Goal: Task Accomplishment & Management: Manage account settings

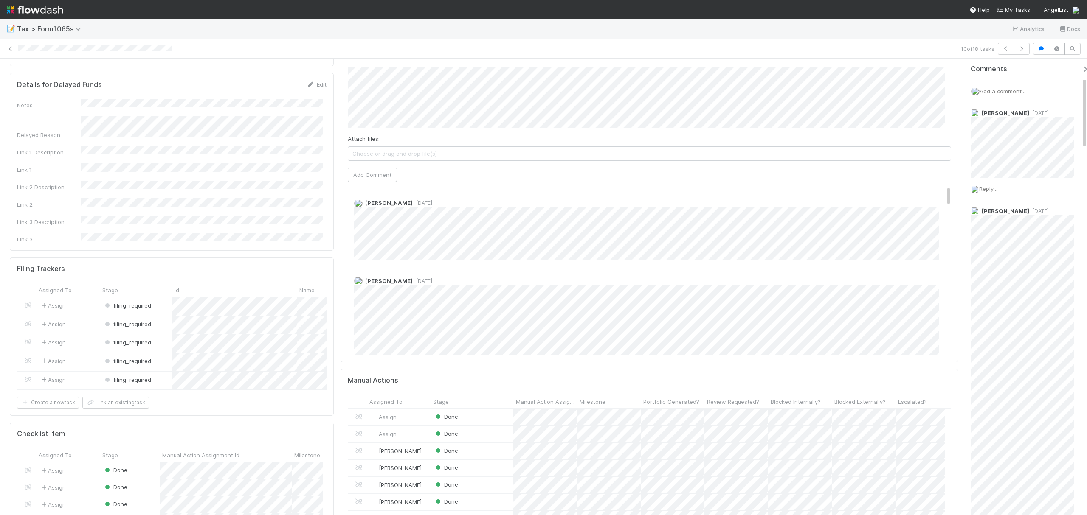
scroll to position [321, 0]
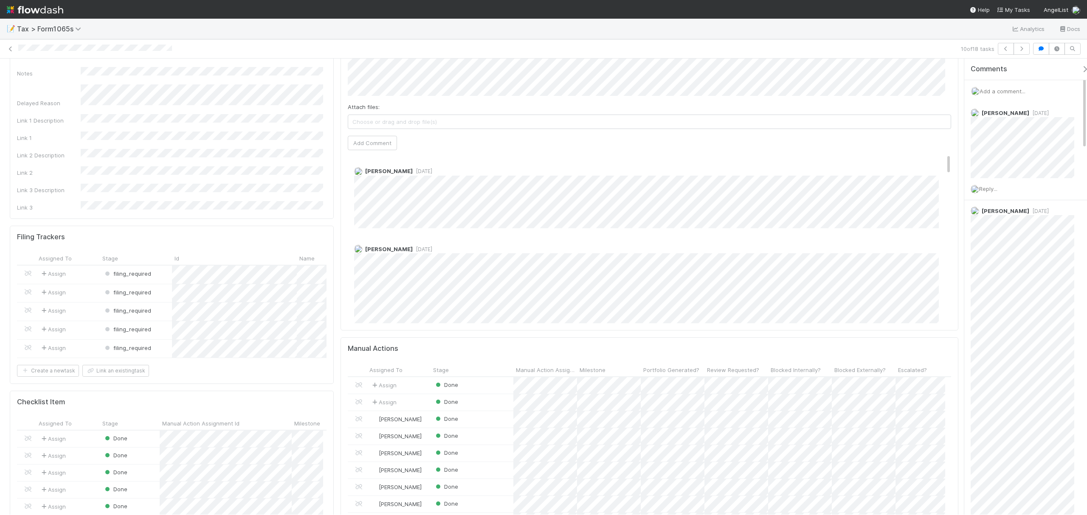
drag, startPoint x: 956, startPoint y: 87, endPoint x: 946, endPoint y: 167, distance: 80.4
click at [960, 182] on div "Needs Work [PERSON_NAME] CRA Request Request Review Details Edit Form1065 Id Fu…" at bounding box center [543, 287] width 1087 height 456
drag, startPoint x: 938, startPoint y: 166, endPoint x: 941, endPoint y: 174, distance: 8.5
click at [941, 174] on div "[PERSON_NAME] [DATE]" at bounding box center [654, 193] width 612 height 67
drag, startPoint x: 938, startPoint y: 166, endPoint x: 941, endPoint y: 177, distance: 10.6
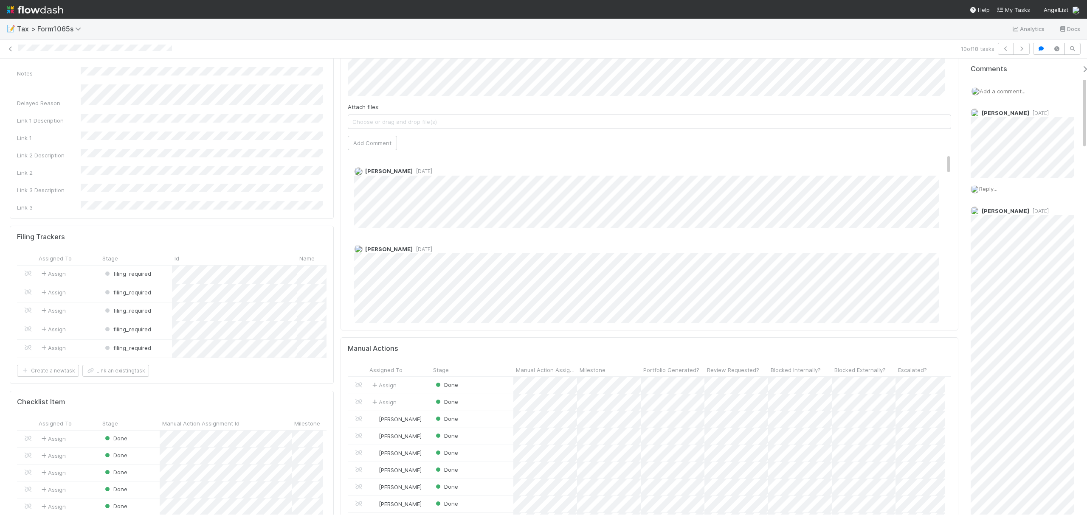
click at [941, 177] on div "[PERSON_NAME] [DATE]" at bounding box center [654, 193] width 612 height 67
drag, startPoint x: 939, startPoint y: 187, endPoint x: 939, endPoint y: 179, distance: 7.7
click at [939, 179] on div "[PERSON_NAME] [DATE]" at bounding box center [654, 223] width 612 height 185
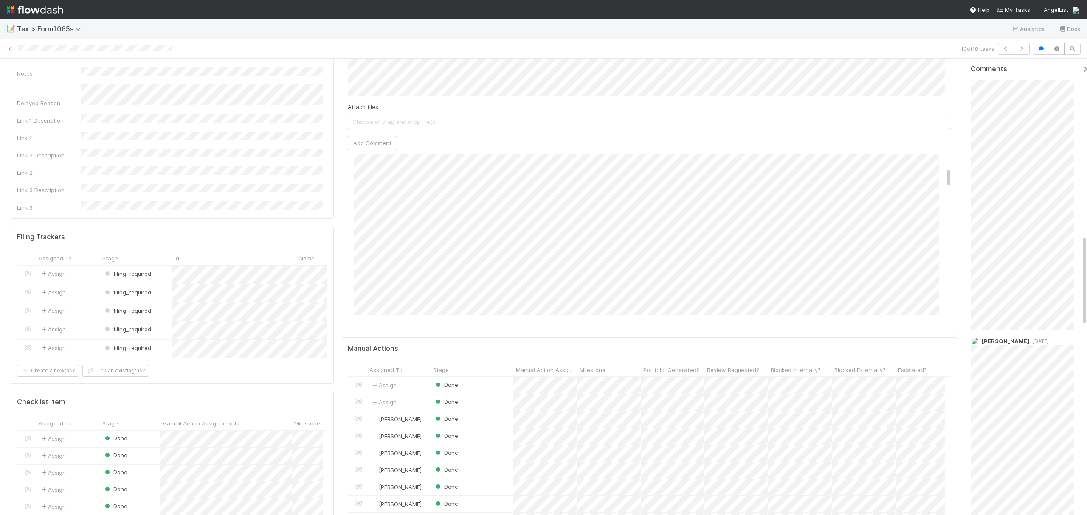
drag, startPoint x: 1084, startPoint y: 100, endPoint x: 1087, endPoint y: 277, distance: 177.0
click at [1086, 277] on html "📝 Tax > Form1065s Analytics Docs 10 of 18 tasks Needs Work [PERSON_NAME] CRA Re…" at bounding box center [543, 257] width 1087 height 515
drag, startPoint x: 1084, startPoint y: 296, endPoint x: 1106, endPoint y: 160, distance: 137.6
click at [1086, 160] on html "📝 Tax > Form1065s Analytics Docs 10 of 18 tasks Needs Work [PERSON_NAME] CRA Re…" at bounding box center [543, 257] width 1087 height 515
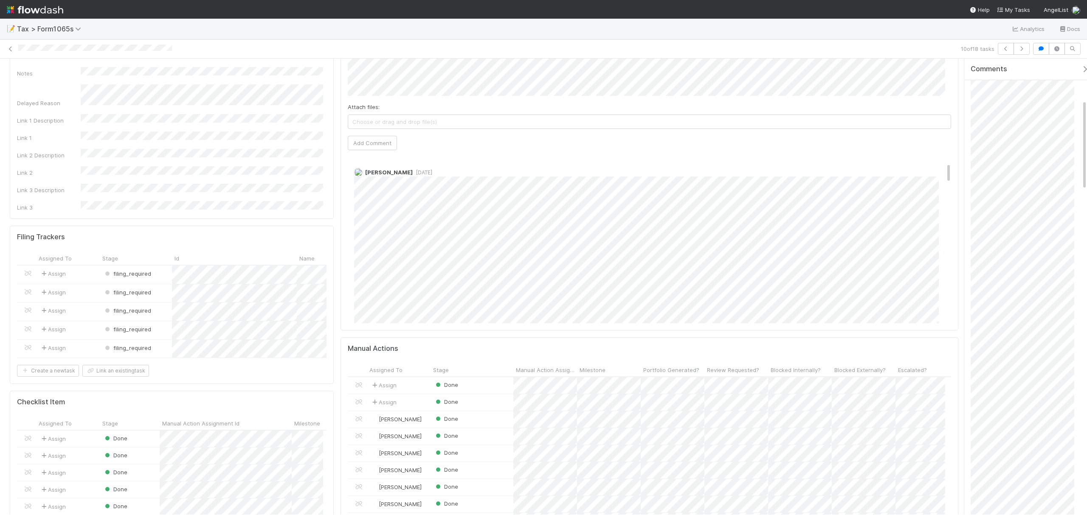
scroll to position [70, 0]
drag, startPoint x: 939, startPoint y: 179, endPoint x: 948, endPoint y: 174, distance: 10.1
click at [948, 174] on div "Comments Attach files: Choose or drag and drop file(s) Add Comment [PERSON_NAME…" at bounding box center [649, 172] width 618 height 318
drag, startPoint x: 939, startPoint y: 180, endPoint x: 941, endPoint y: 194, distance: 14.1
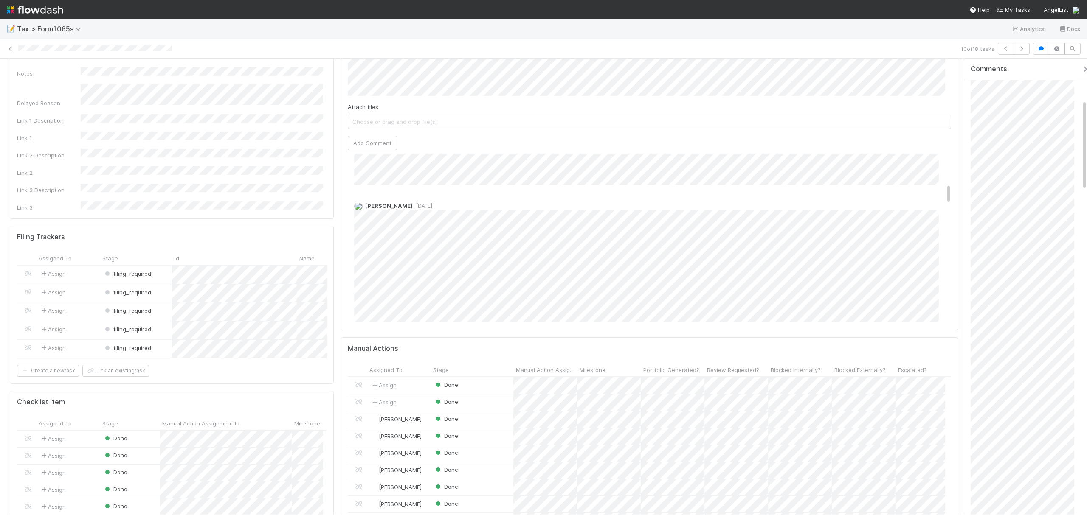
drag, startPoint x: 938, startPoint y: 197, endPoint x: 938, endPoint y: 202, distance: 4.7
click at [942, 196] on div "Comments Attach files: Choose or drag and drop file(s) Add Comment [PERSON_NAME…" at bounding box center [649, 172] width 618 height 318
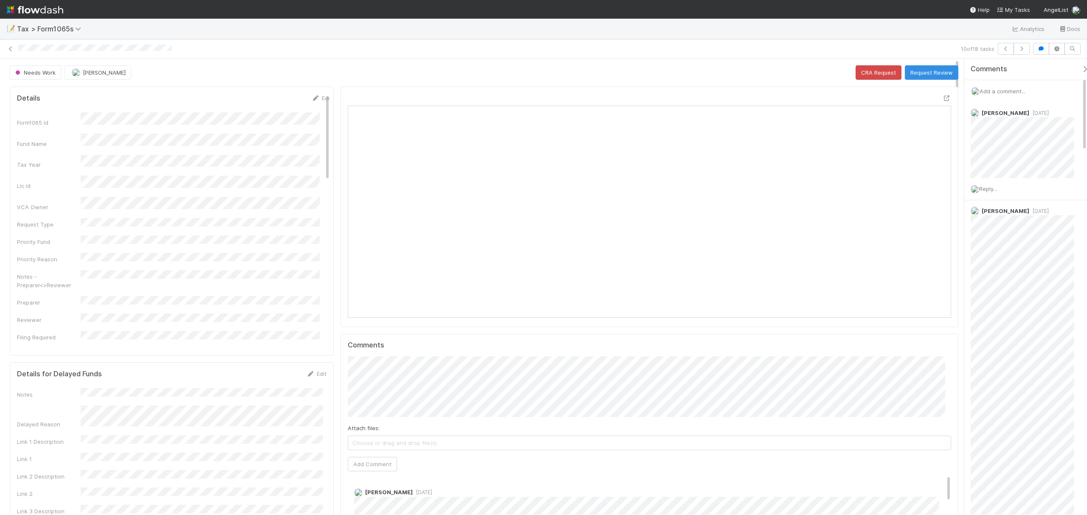
scroll to position [164, 298]
drag, startPoint x: 956, startPoint y: 134, endPoint x: 956, endPoint y: 180, distance: 45.8
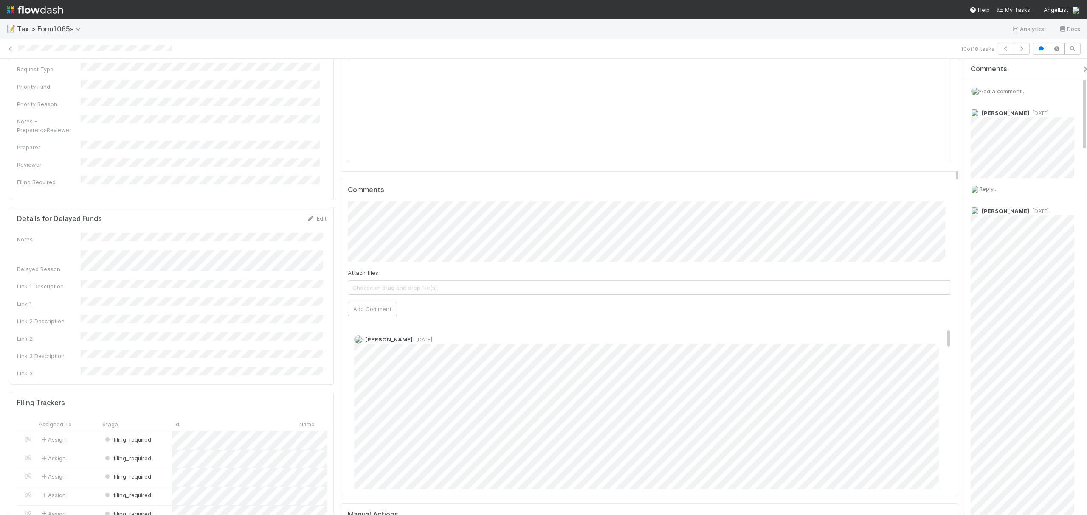
scroll to position [68, 0]
drag, startPoint x: 939, startPoint y: 334, endPoint x: 939, endPoint y: 342, distance: 8.5
click at [940, 341] on div "[PERSON_NAME] [DATE]" at bounding box center [654, 415] width 612 height 185
